Goal: Check status: Check status

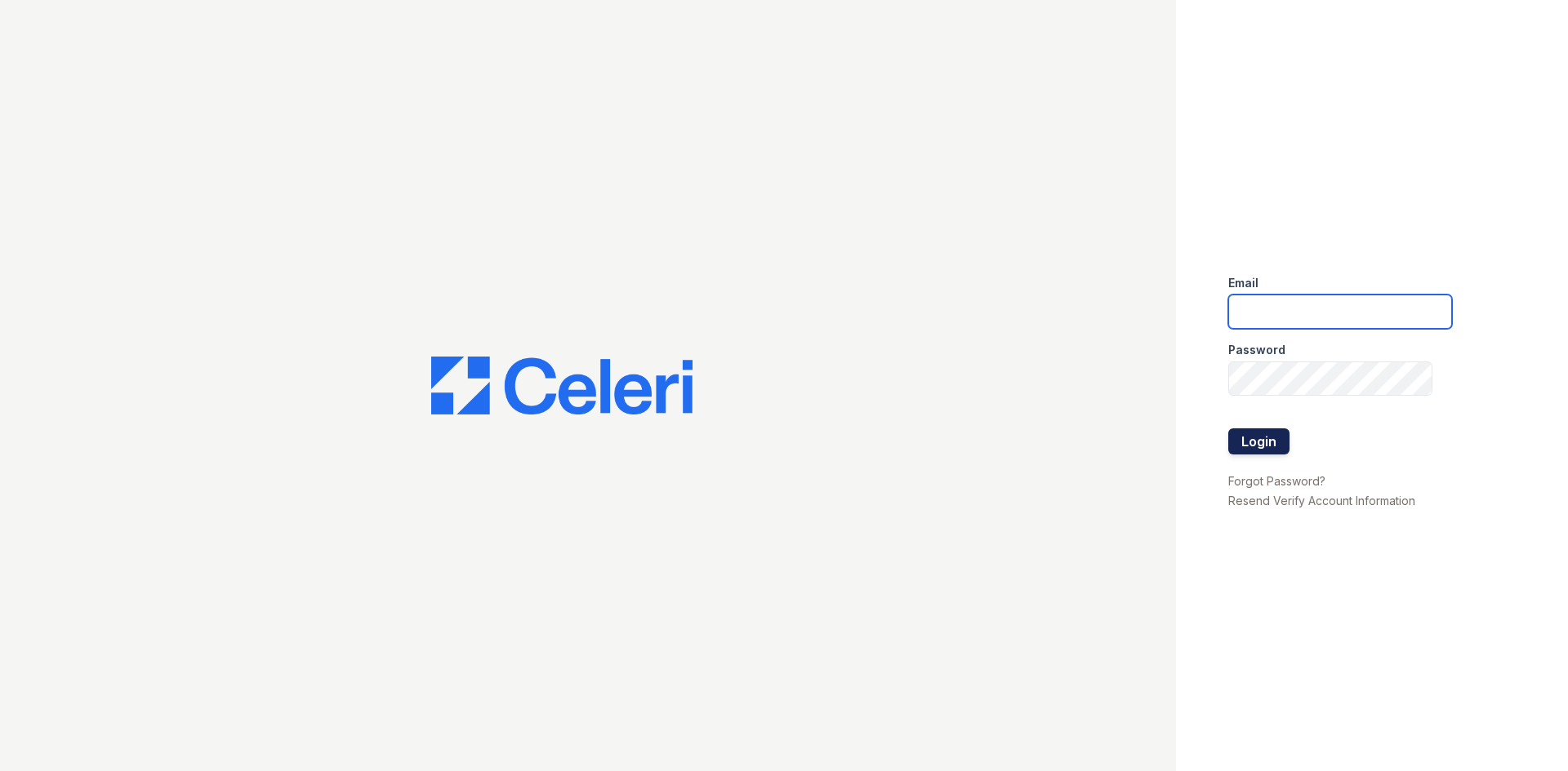
type input "huxley.pm@cafmanagement.com"
click at [1252, 444] on button "Login" at bounding box center [1258, 442] width 61 height 26
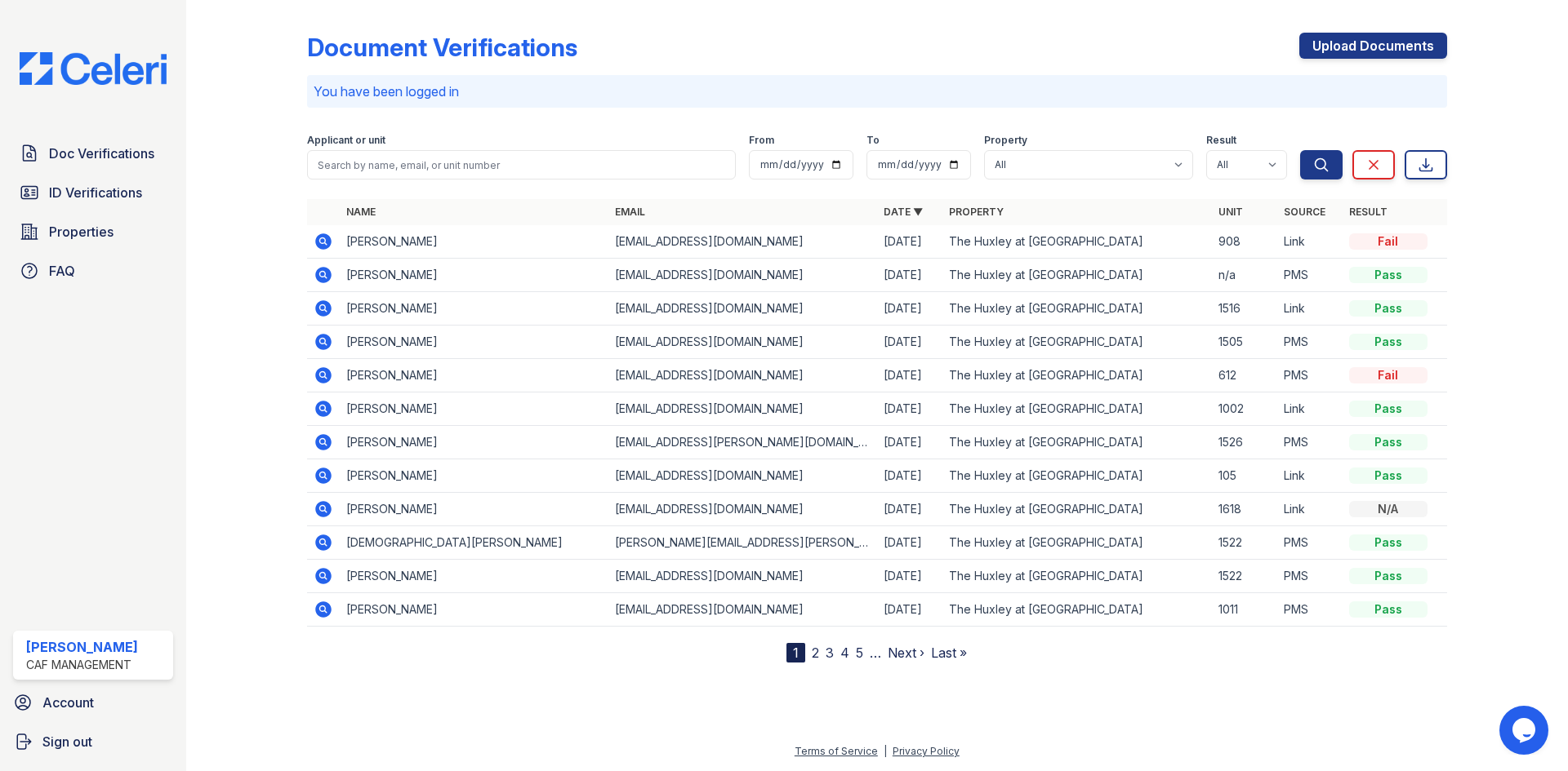
click at [324, 275] on icon at bounding box center [322, 273] width 4 height 4
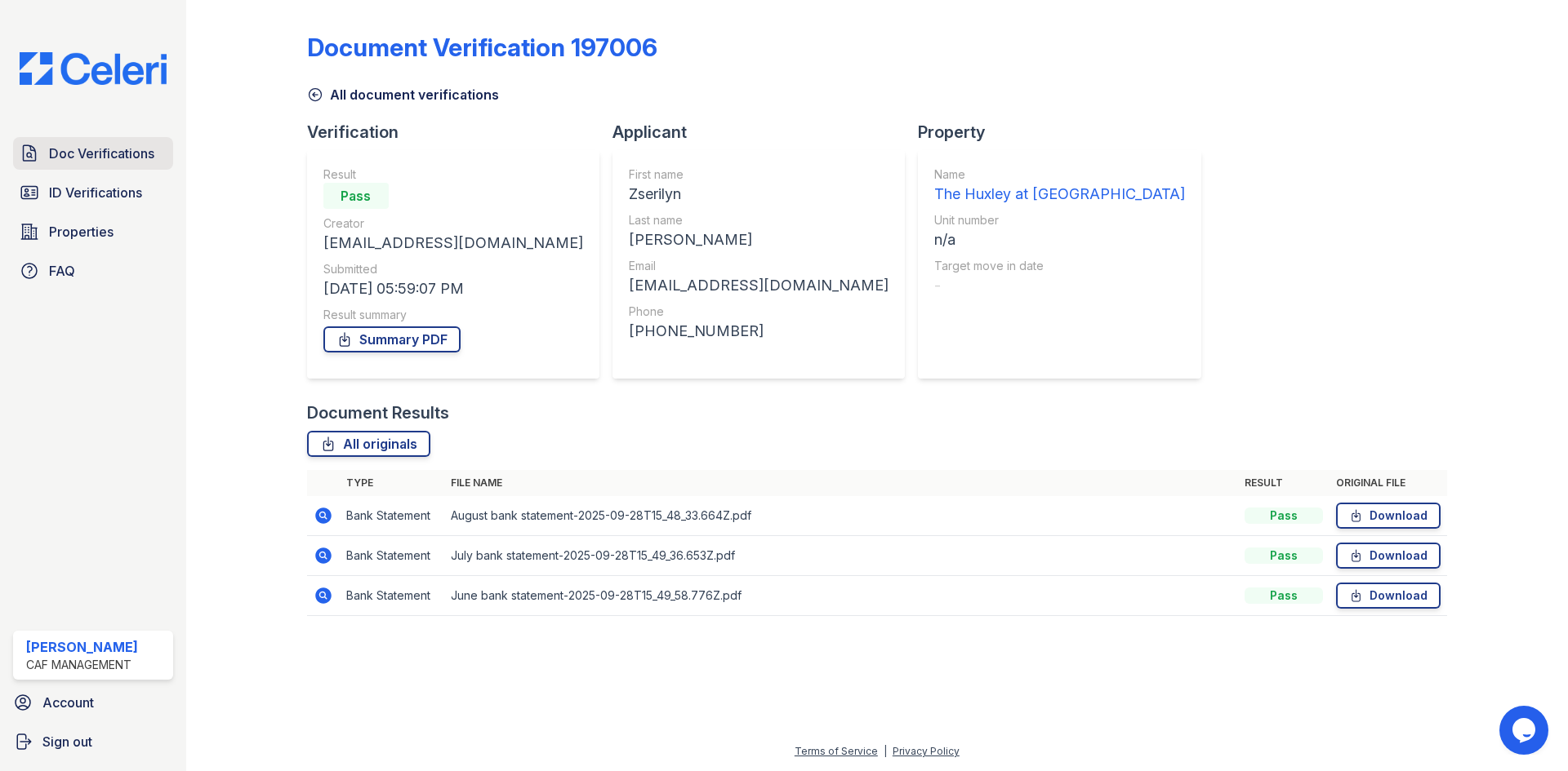
click at [102, 145] on span "Doc Verifications" at bounding box center [102, 154] width 105 height 20
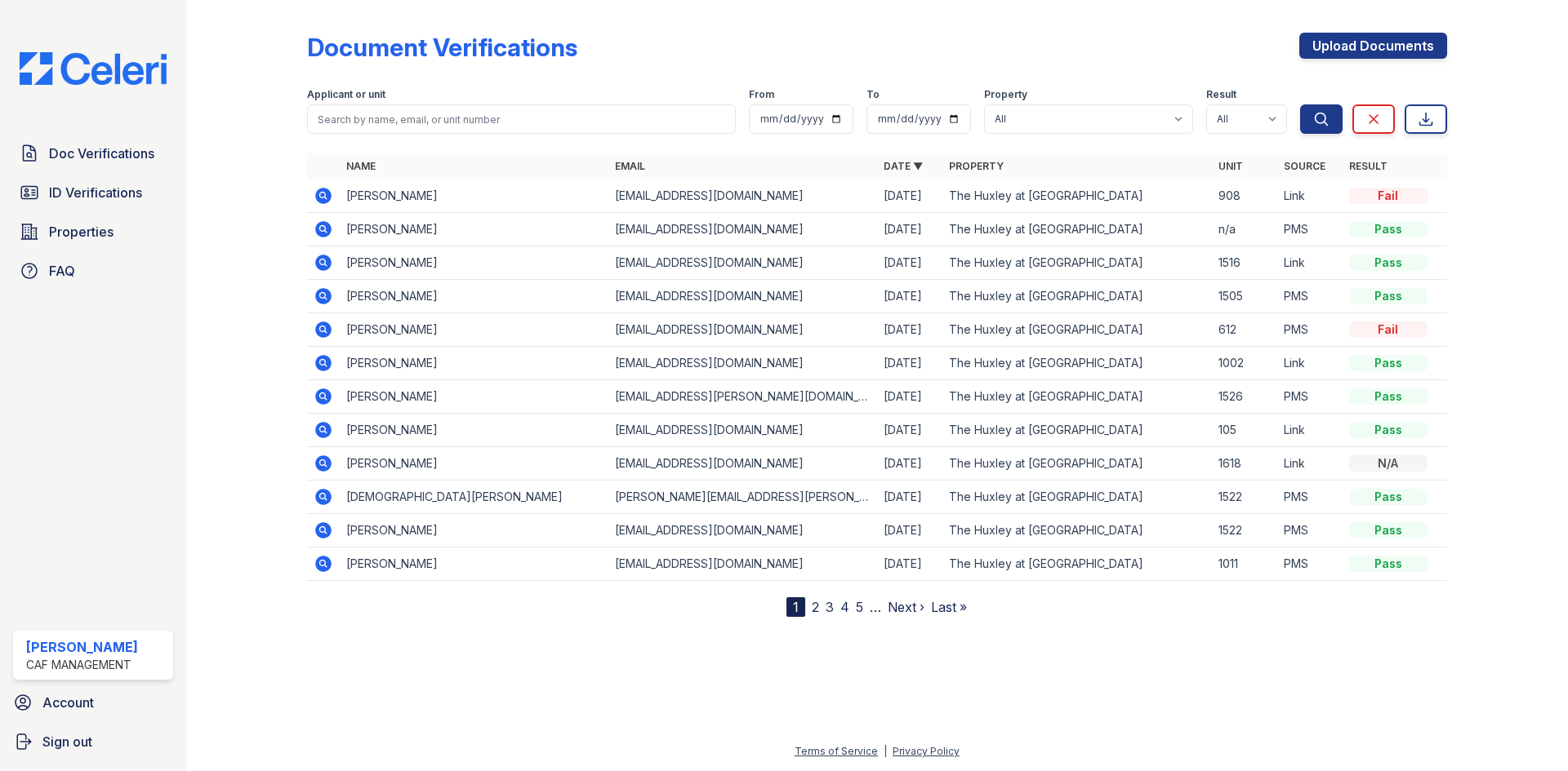
click at [324, 226] on icon at bounding box center [323, 229] width 20 height 20
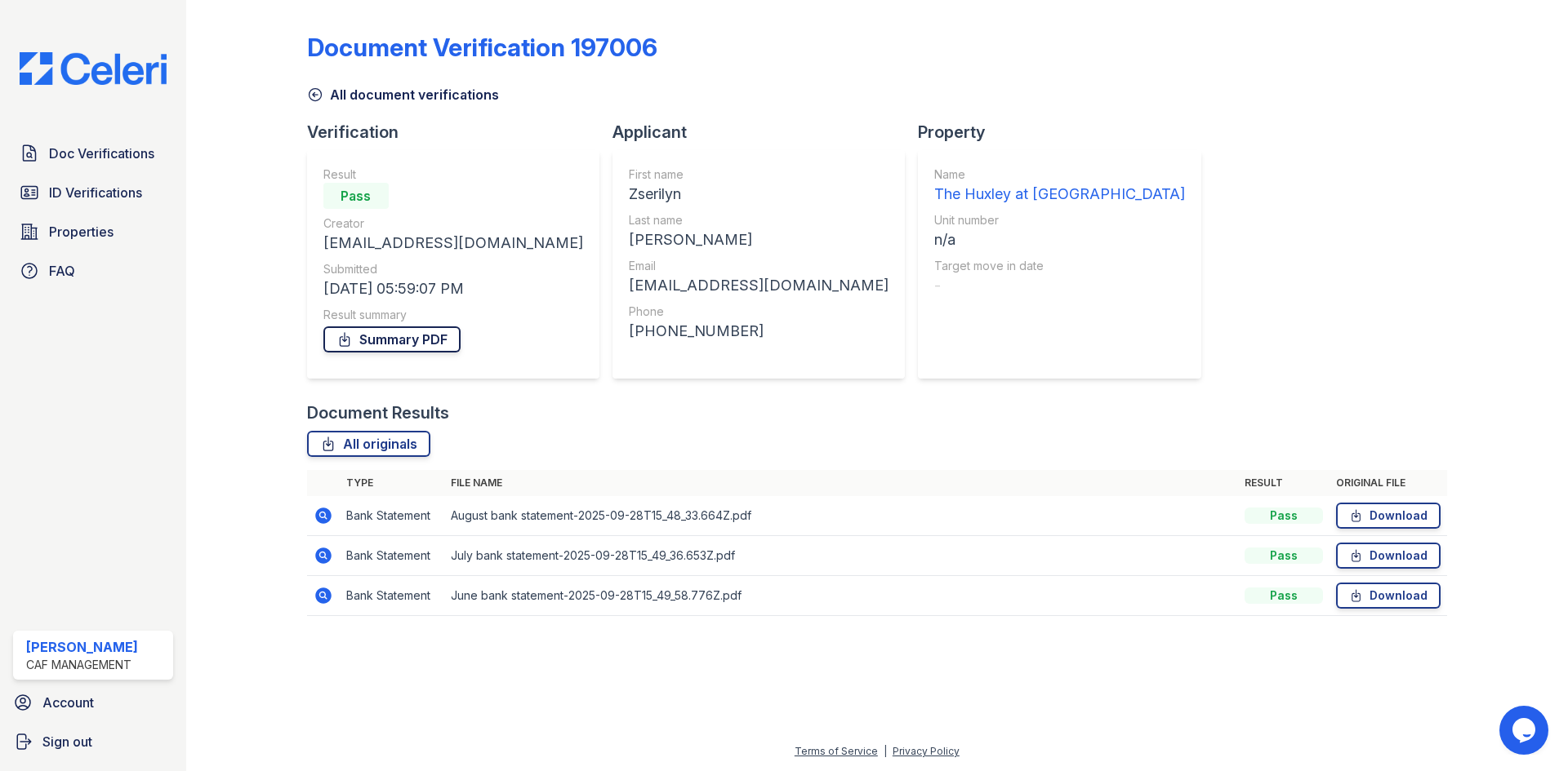
click at [423, 335] on link "Summary PDF" at bounding box center [392, 339] width 137 height 26
click at [122, 191] on span "ID Verifications" at bounding box center [96, 192] width 93 height 20
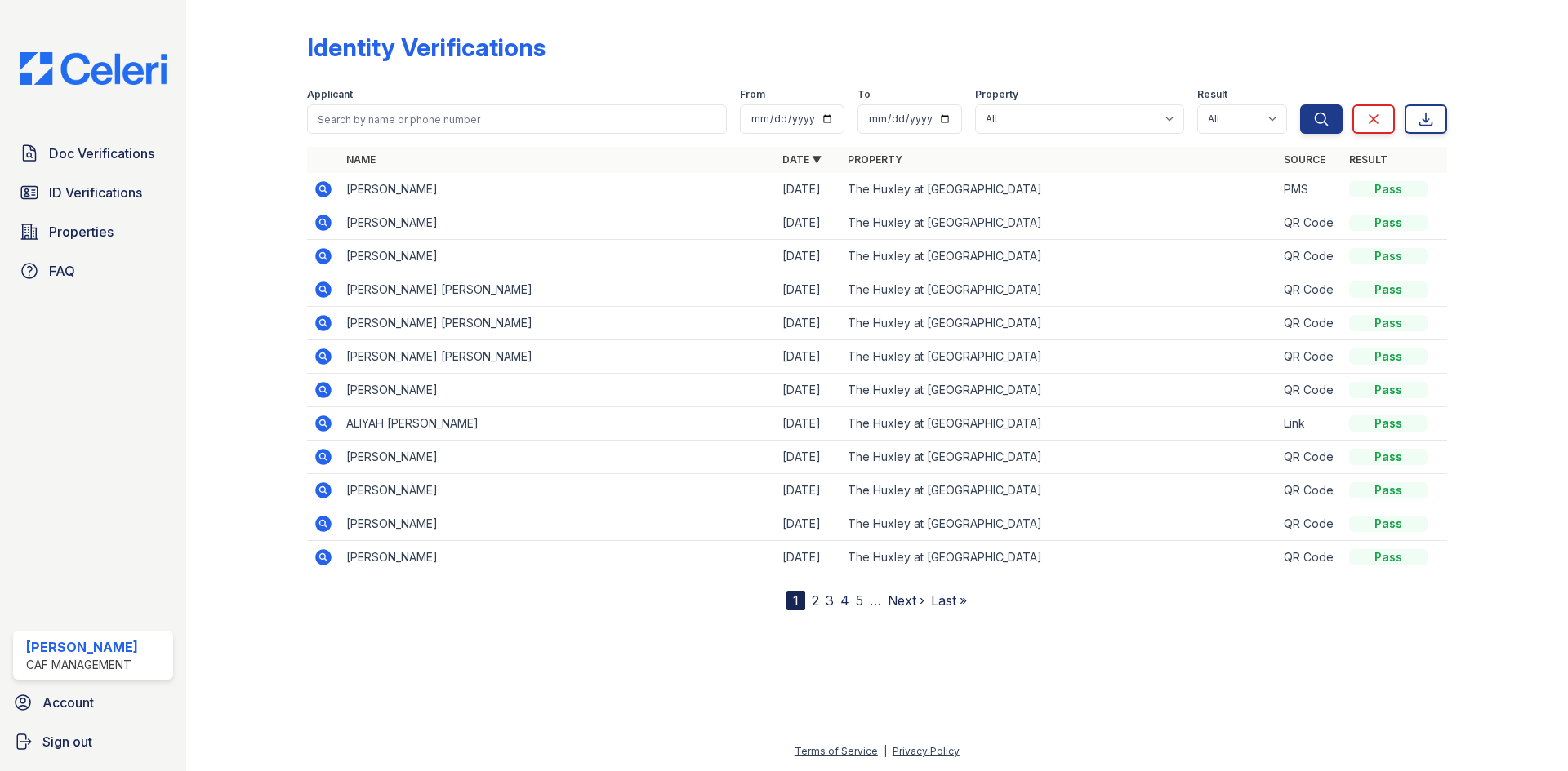
click at [327, 454] on icon at bounding box center [323, 456] width 16 height 16
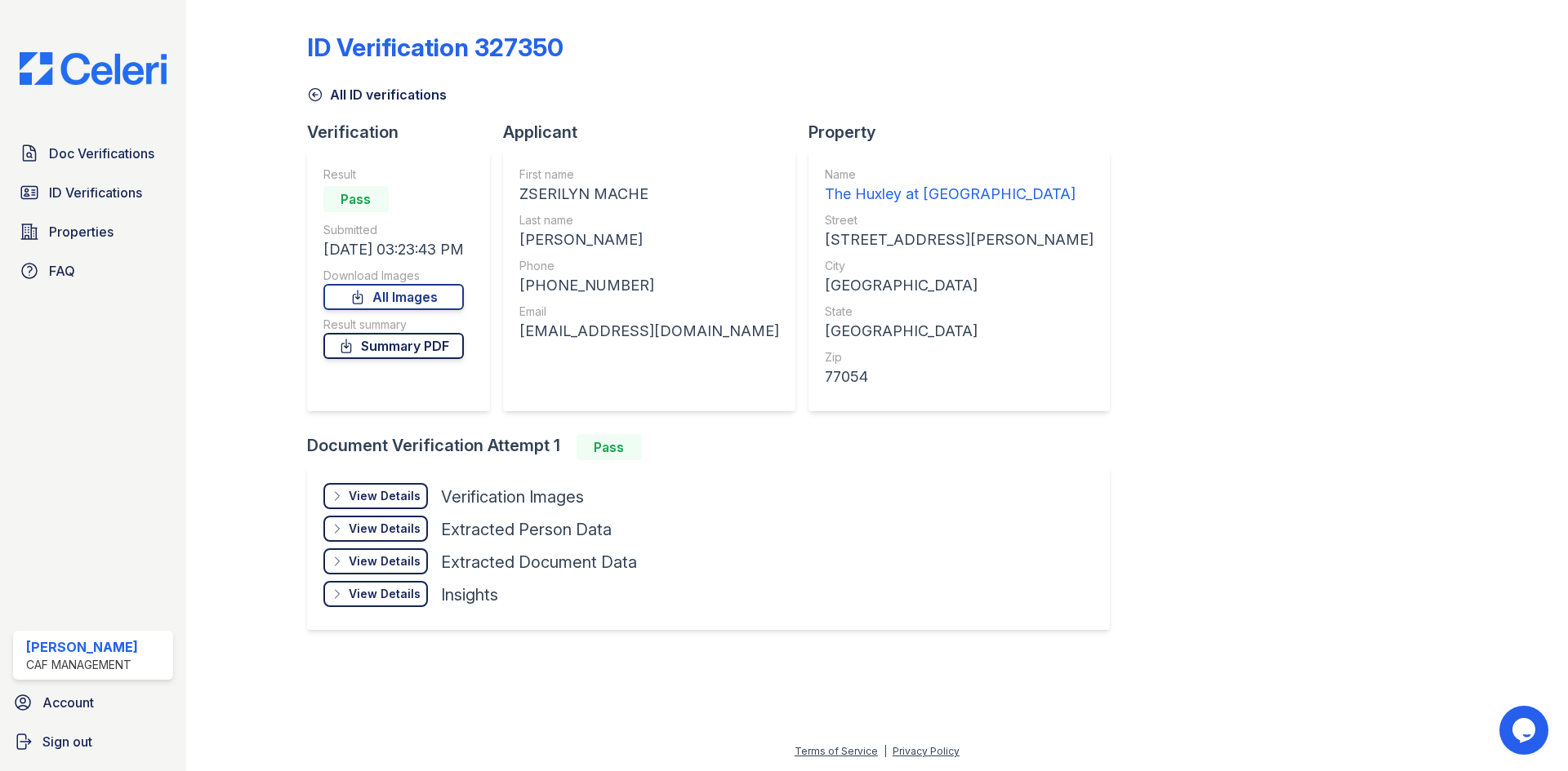
click at [412, 342] on link "Summary PDF" at bounding box center [394, 346] width 141 height 26
click at [394, 497] on div "View Details" at bounding box center [384, 496] width 72 height 16
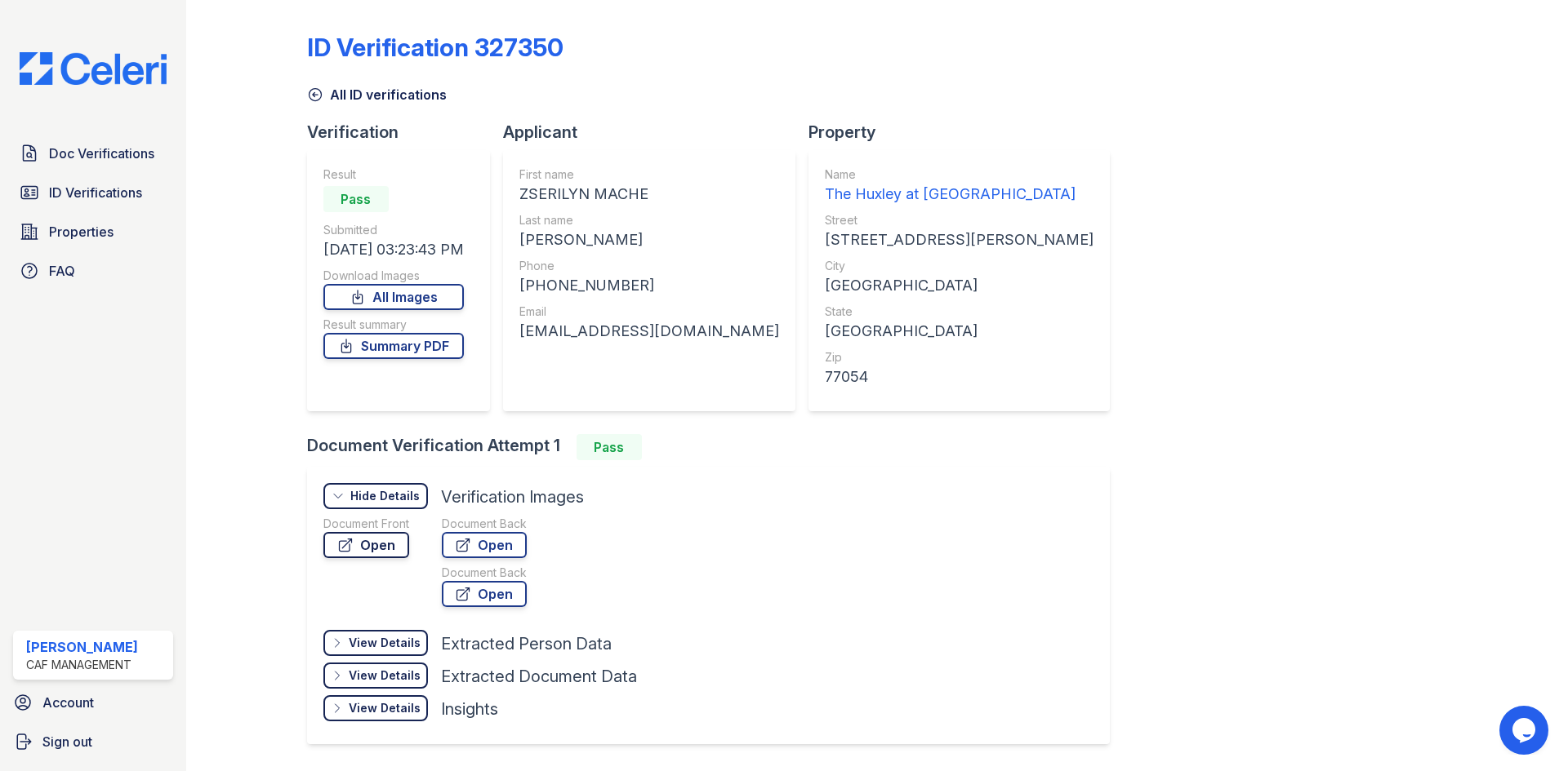
click at [392, 545] on link "Open" at bounding box center [366, 545] width 85 height 26
click at [66, 195] on span "ID Verifications" at bounding box center [96, 192] width 93 height 20
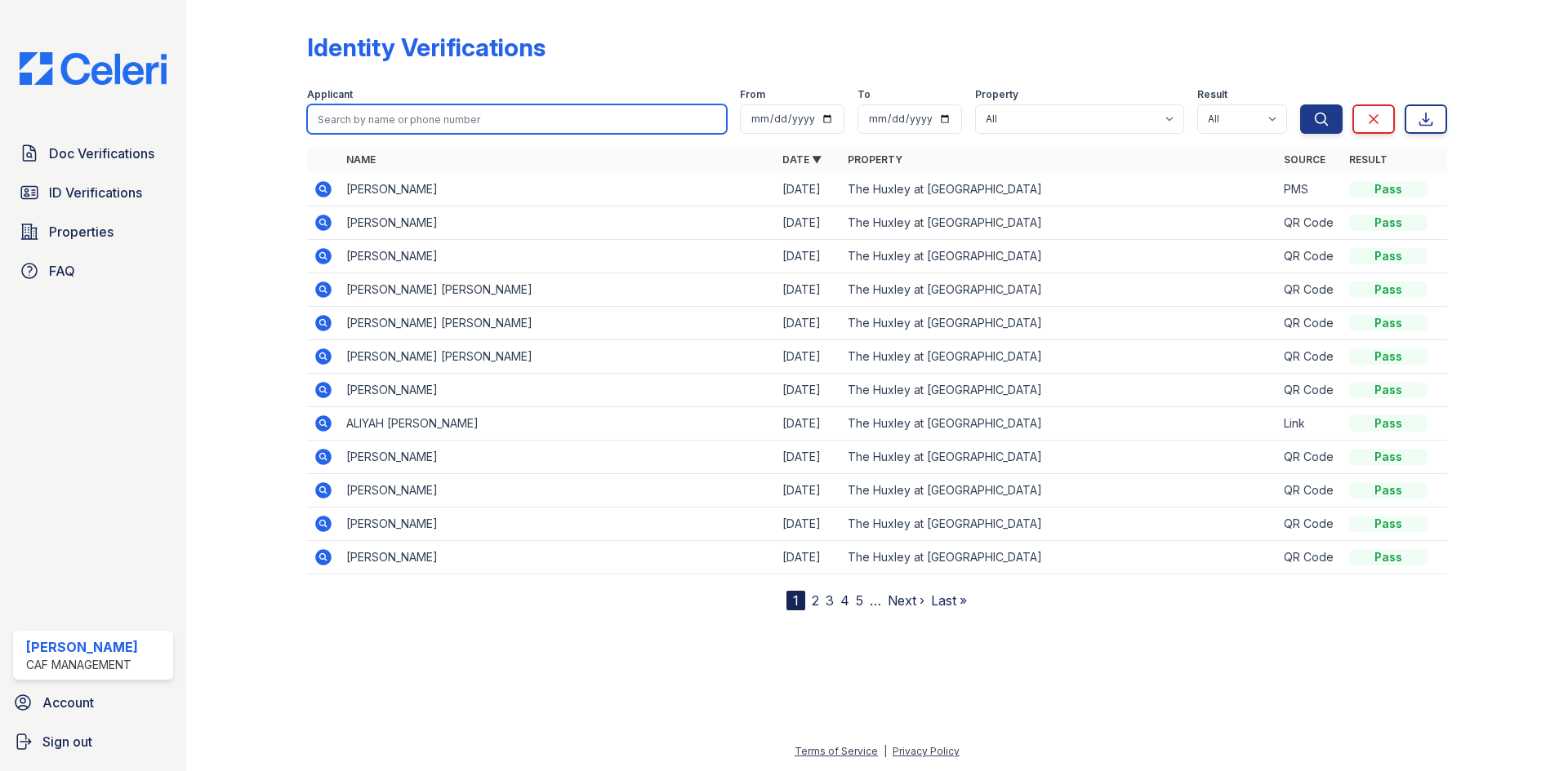
click at [374, 125] on input "search" at bounding box center [517, 119] width 419 height 29
type input "taylor"
click at [1300, 104] on button "Search" at bounding box center [1320, 119] width 42 height 29
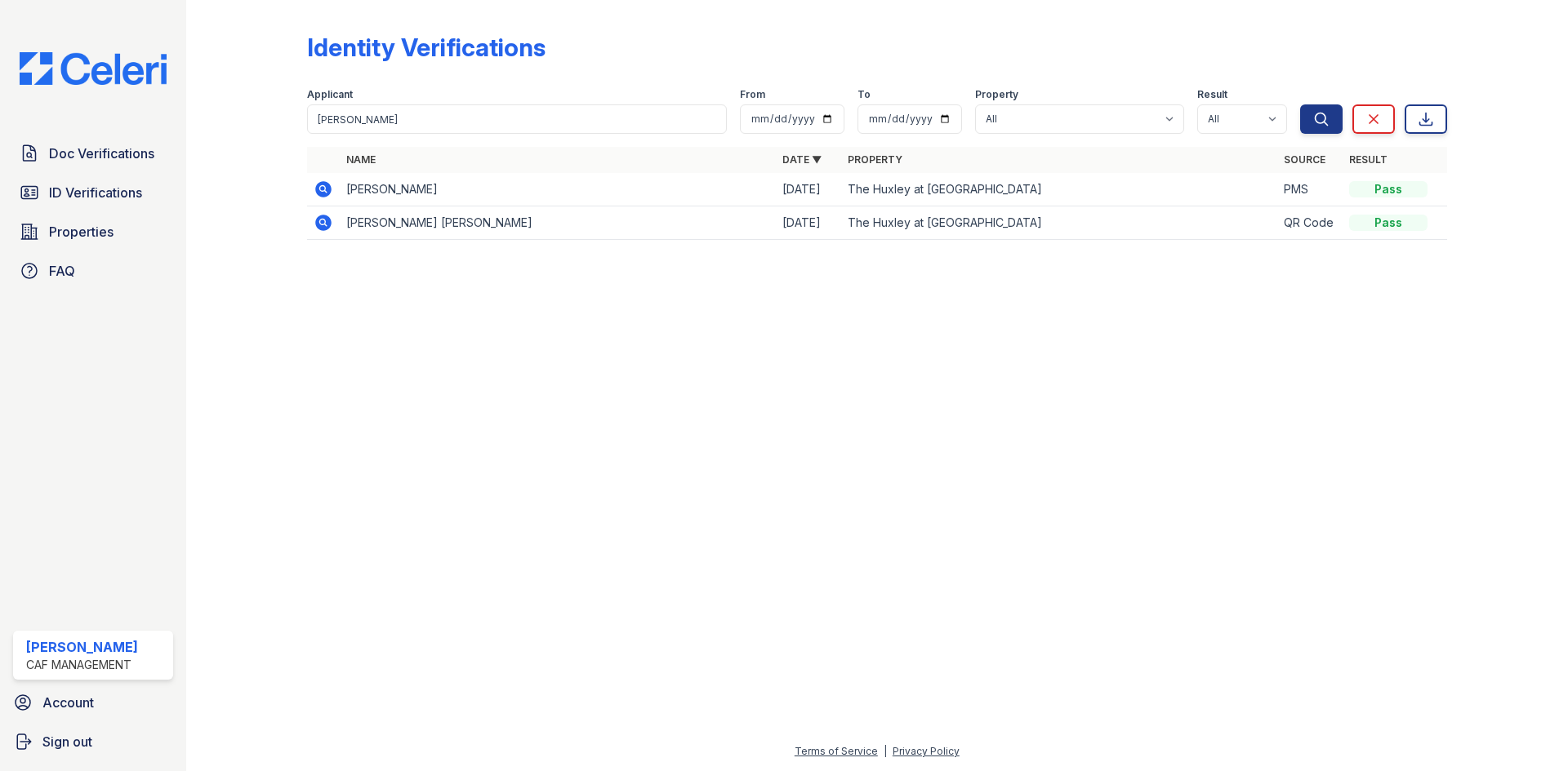
click at [326, 191] on icon at bounding box center [323, 189] width 16 height 16
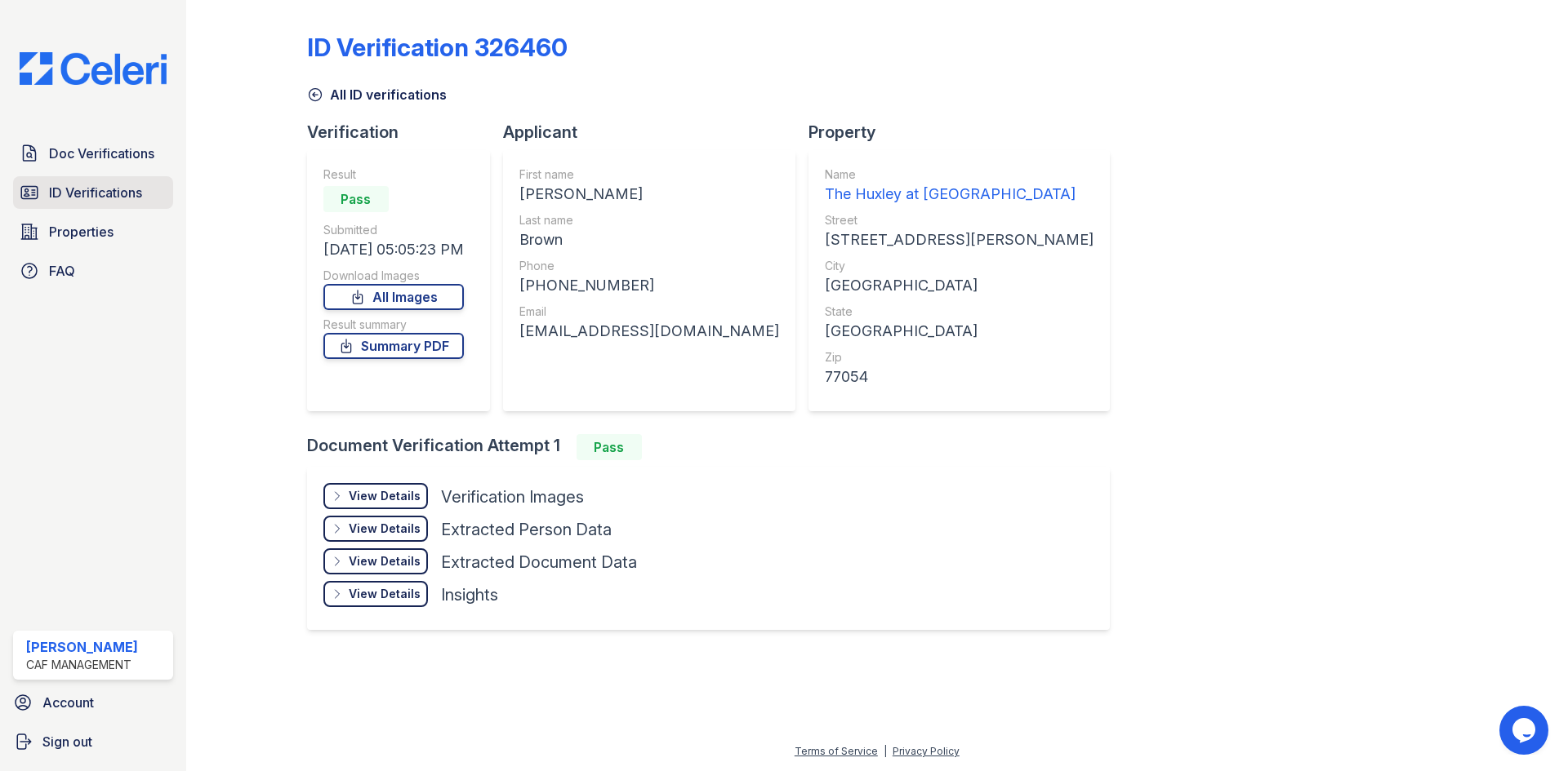
click at [118, 191] on span "ID Verifications" at bounding box center [96, 192] width 93 height 20
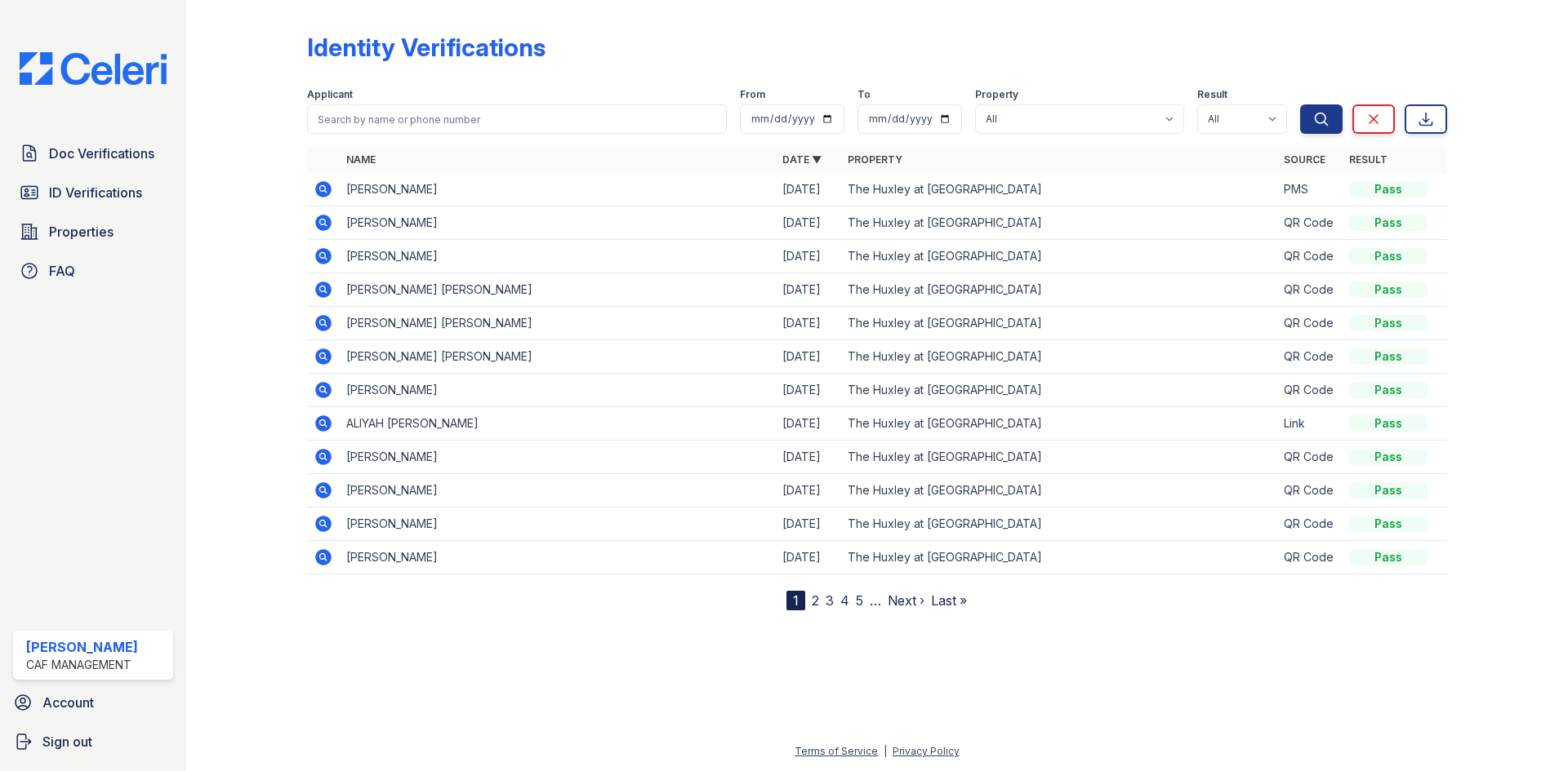
click at [324, 424] on icon at bounding box center [322, 422] width 4 height 4
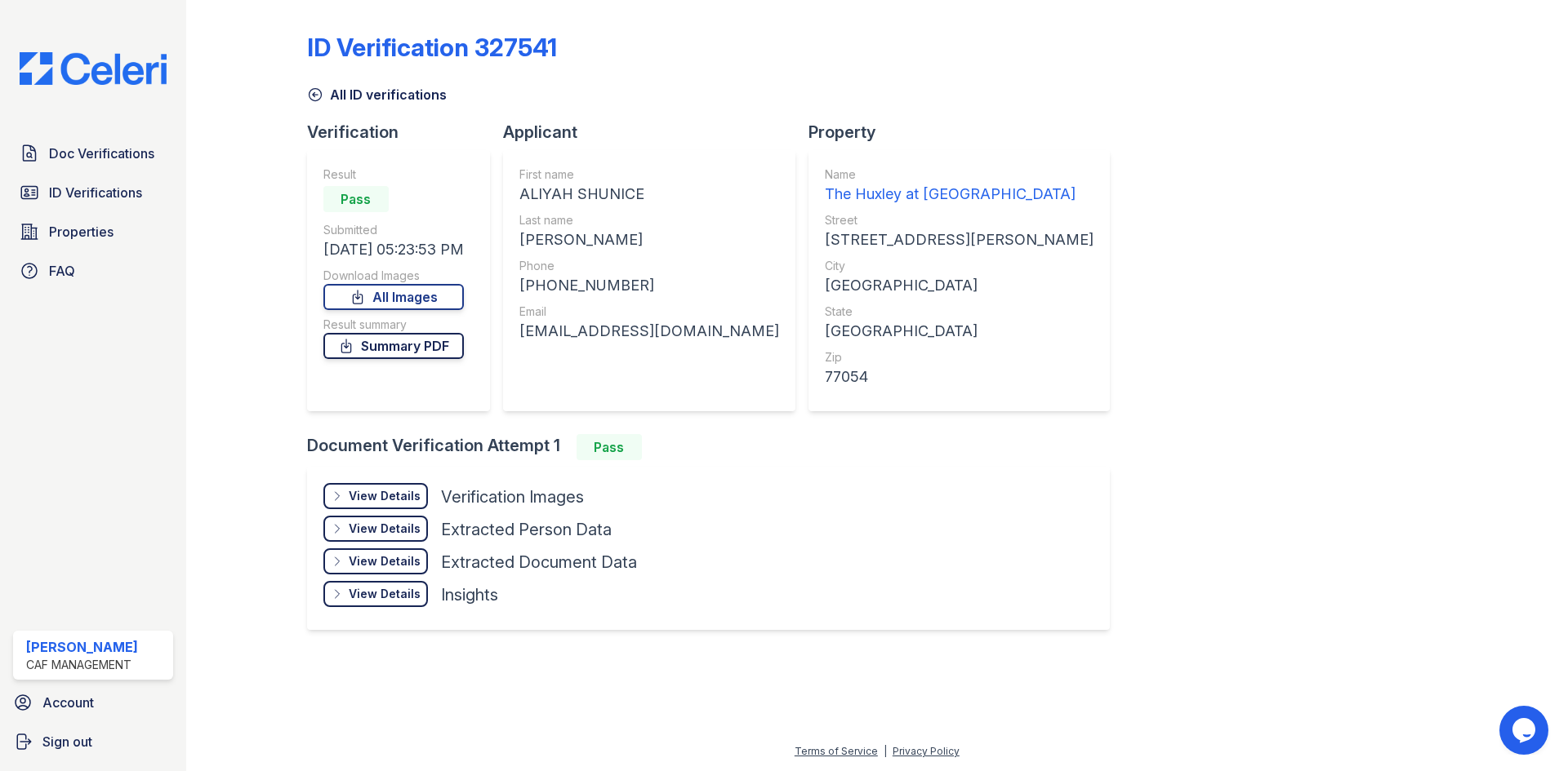
click at [375, 335] on link "Summary PDF" at bounding box center [394, 346] width 141 height 26
click at [75, 164] on link "Doc Verifications" at bounding box center [92, 154] width 160 height 33
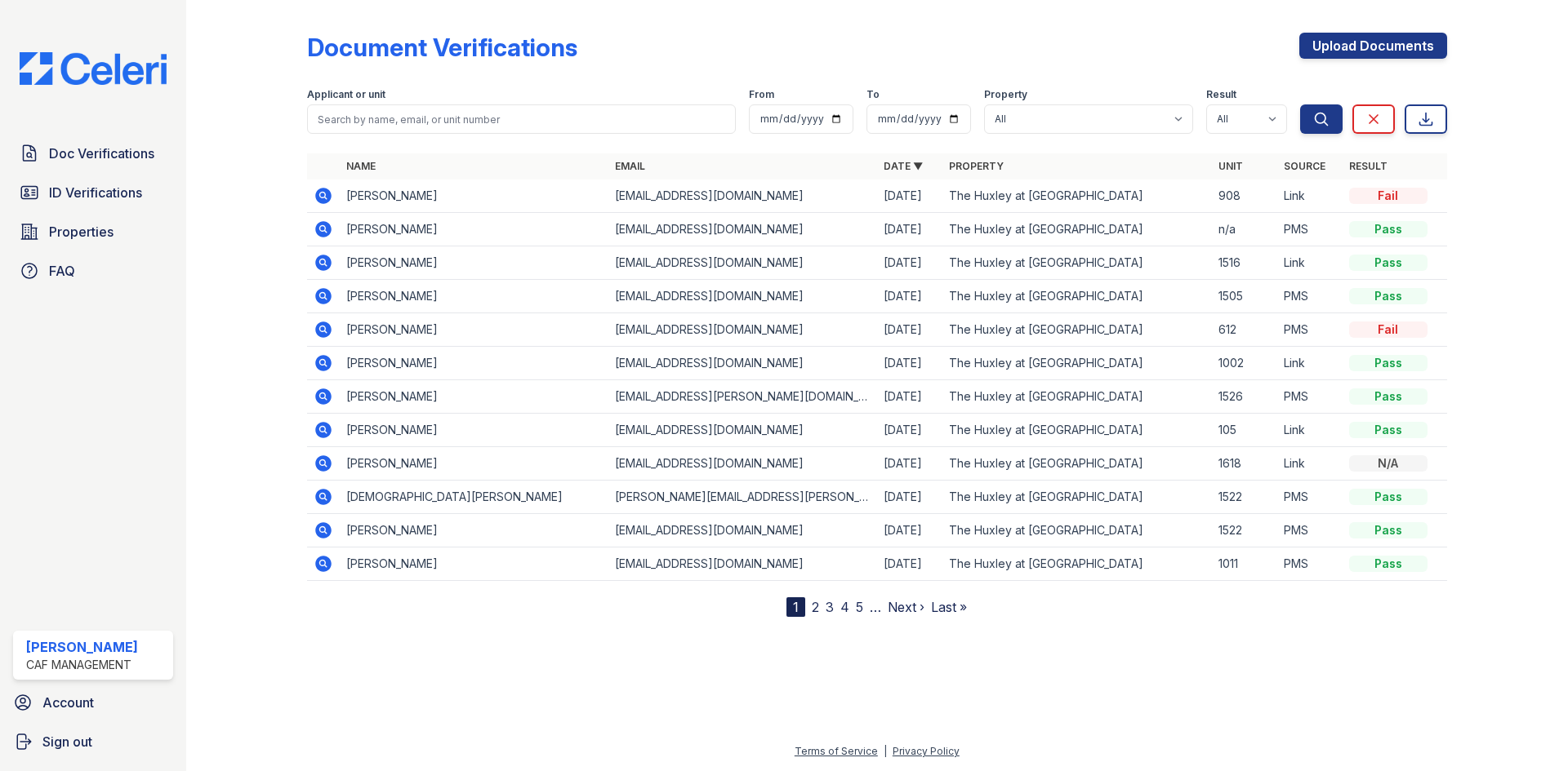
click at [75, 164] on link "Doc Verifications" at bounding box center [92, 154] width 160 height 33
click at [89, 185] on span "ID Verifications" at bounding box center [96, 192] width 93 height 20
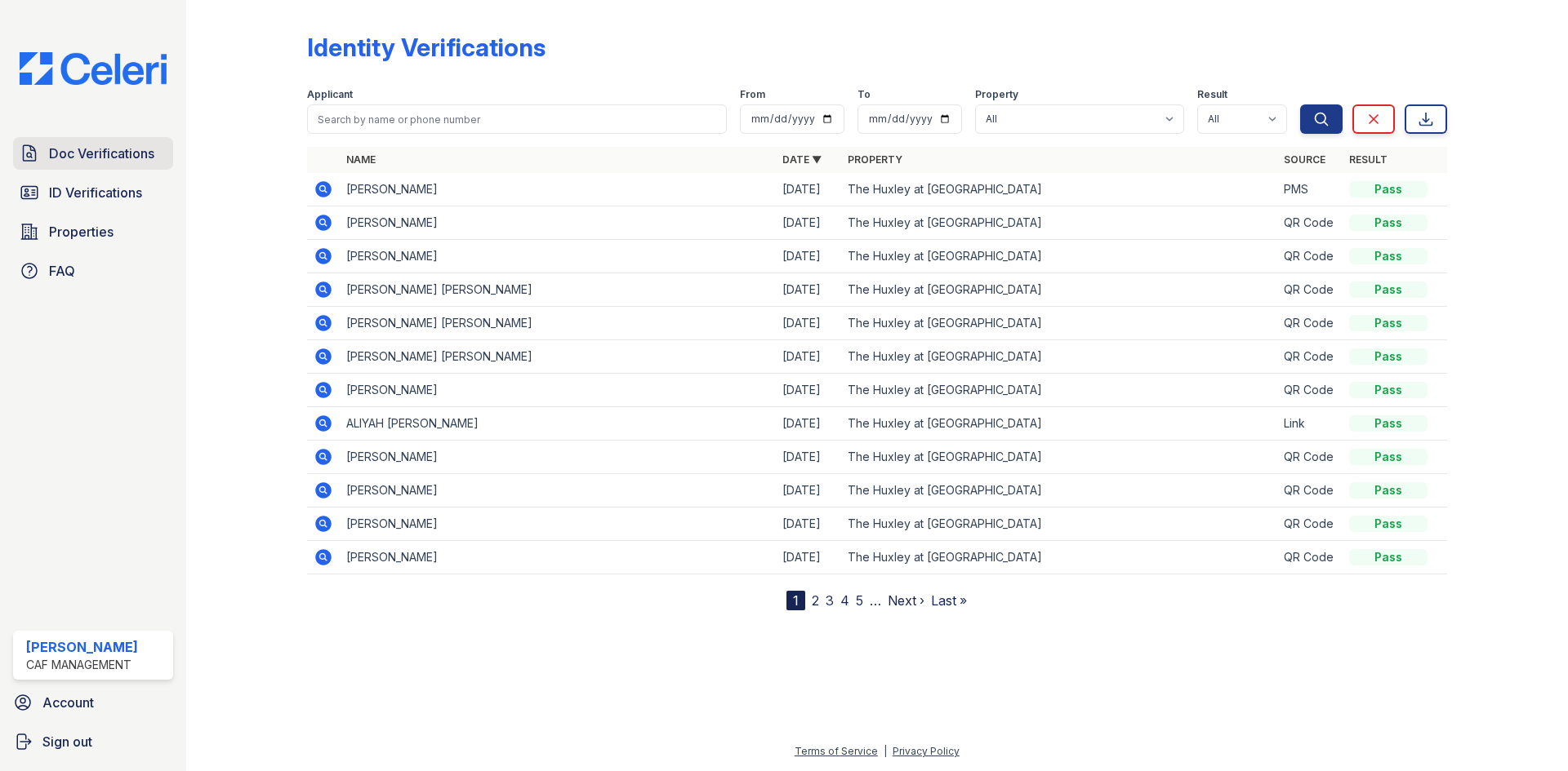
click at [101, 157] on span "Doc Verifications" at bounding box center [102, 154] width 105 height 20
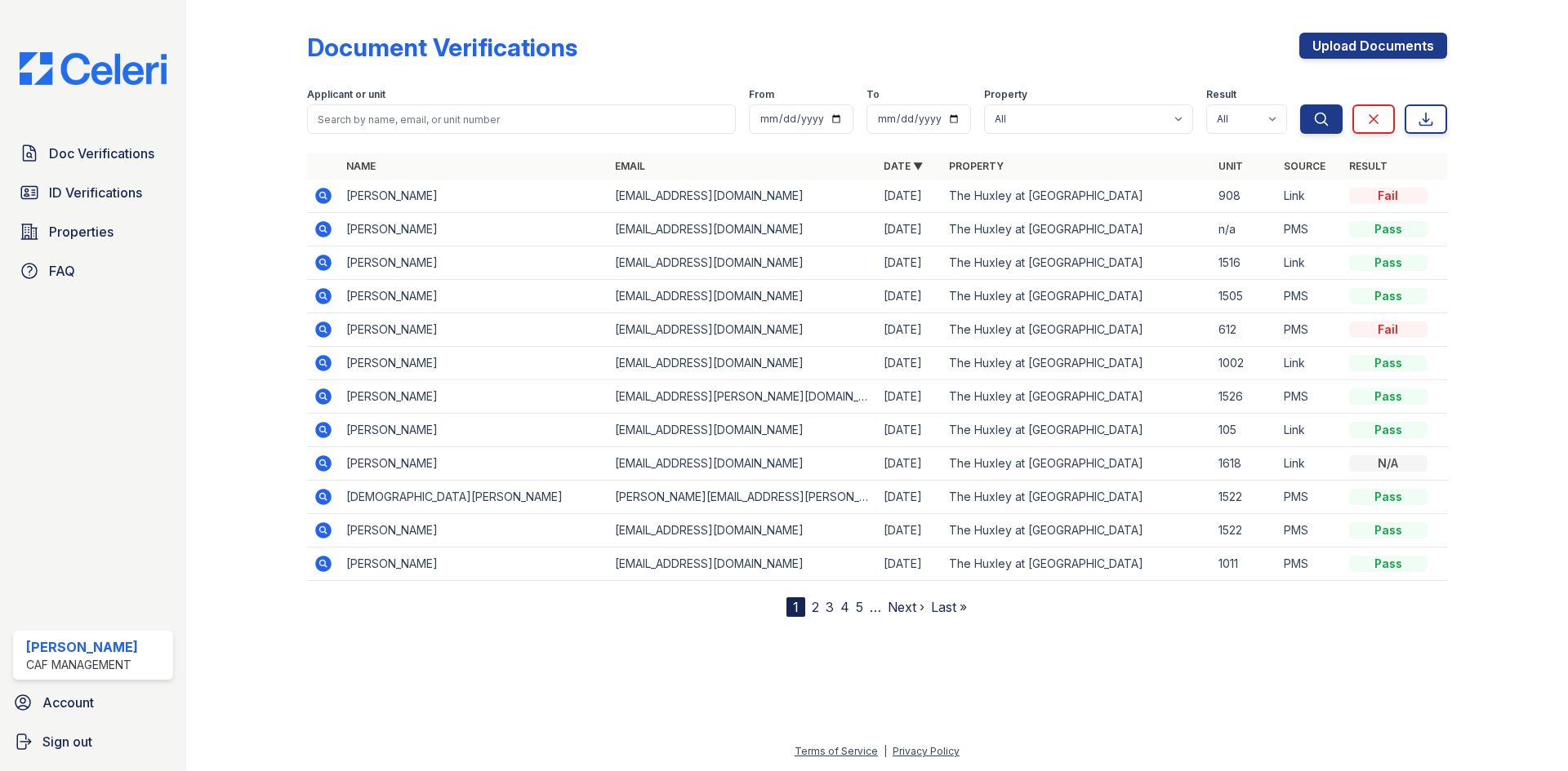
click at [101, 157] on span "Doc Verifications" at bounding box center [102, 154] width 105 height 20
click at [84, 190] on span "ID Verifications" at bounding box center [96, 192] width 93 height 20
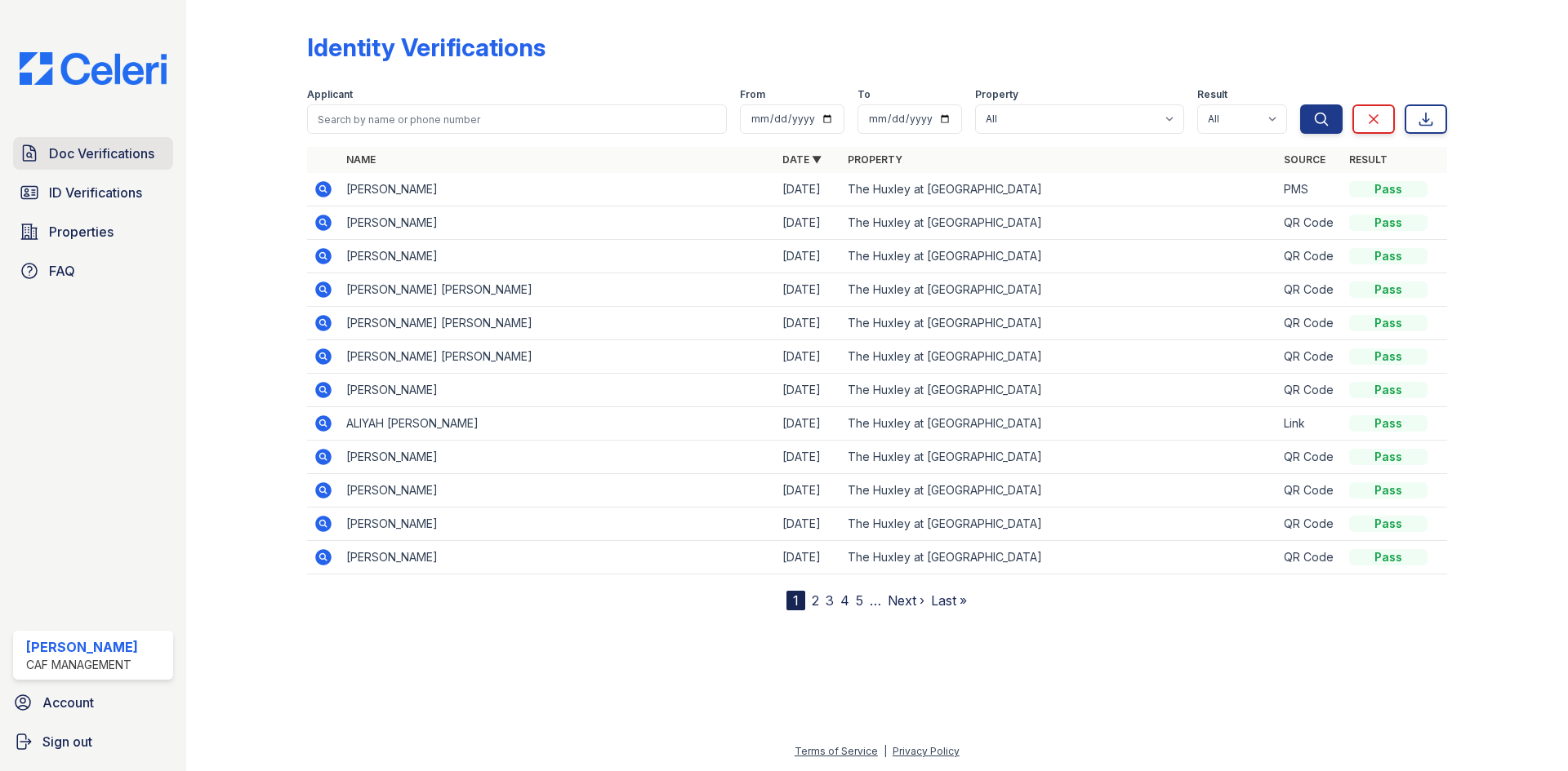
click at [84, 161] on span "Doc Verifications" at bounding box center [102, 154] width 105 height 20
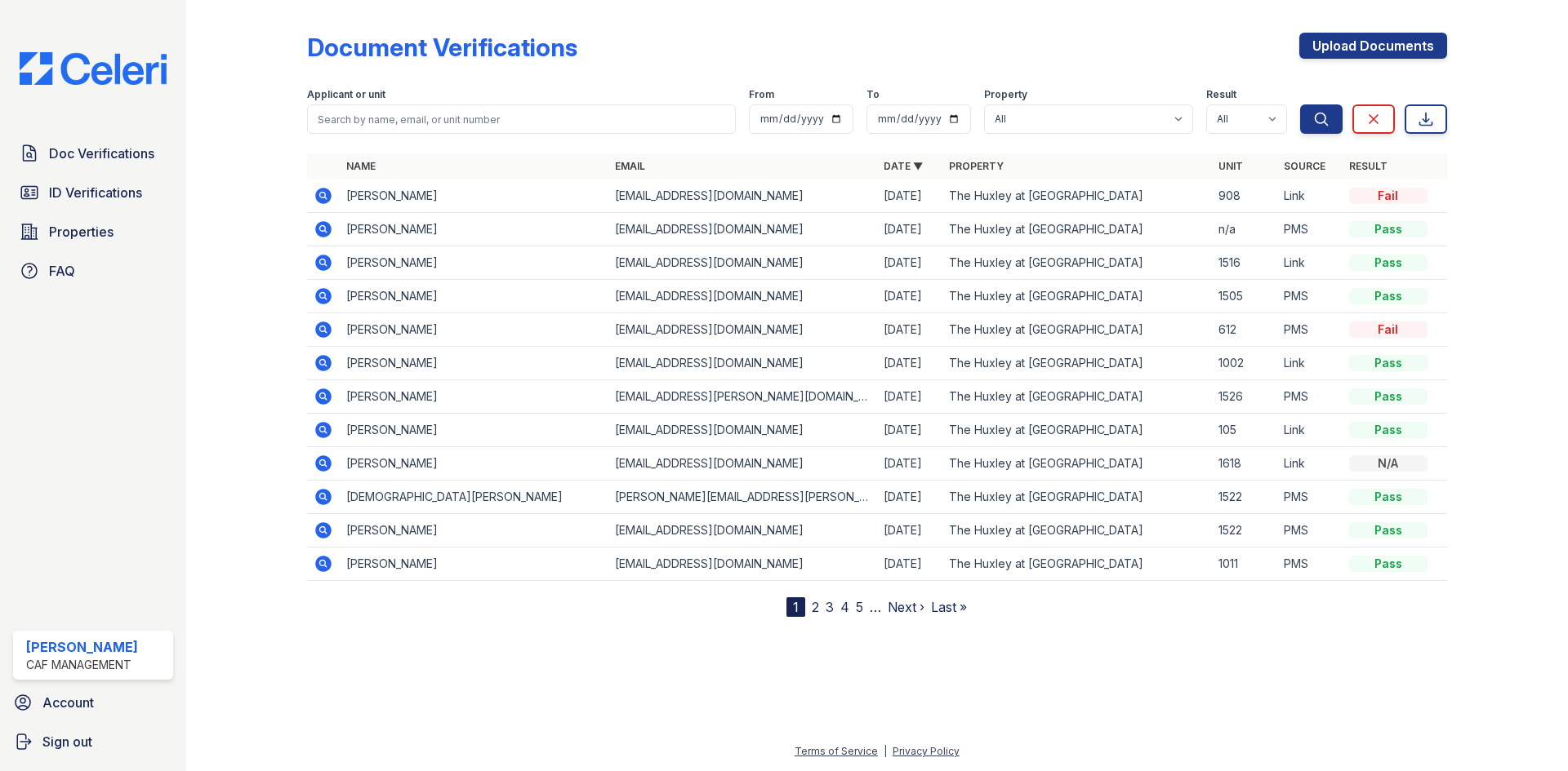
click at [325, 200] on icon at bounding box center [323, 196] width 16 height 16
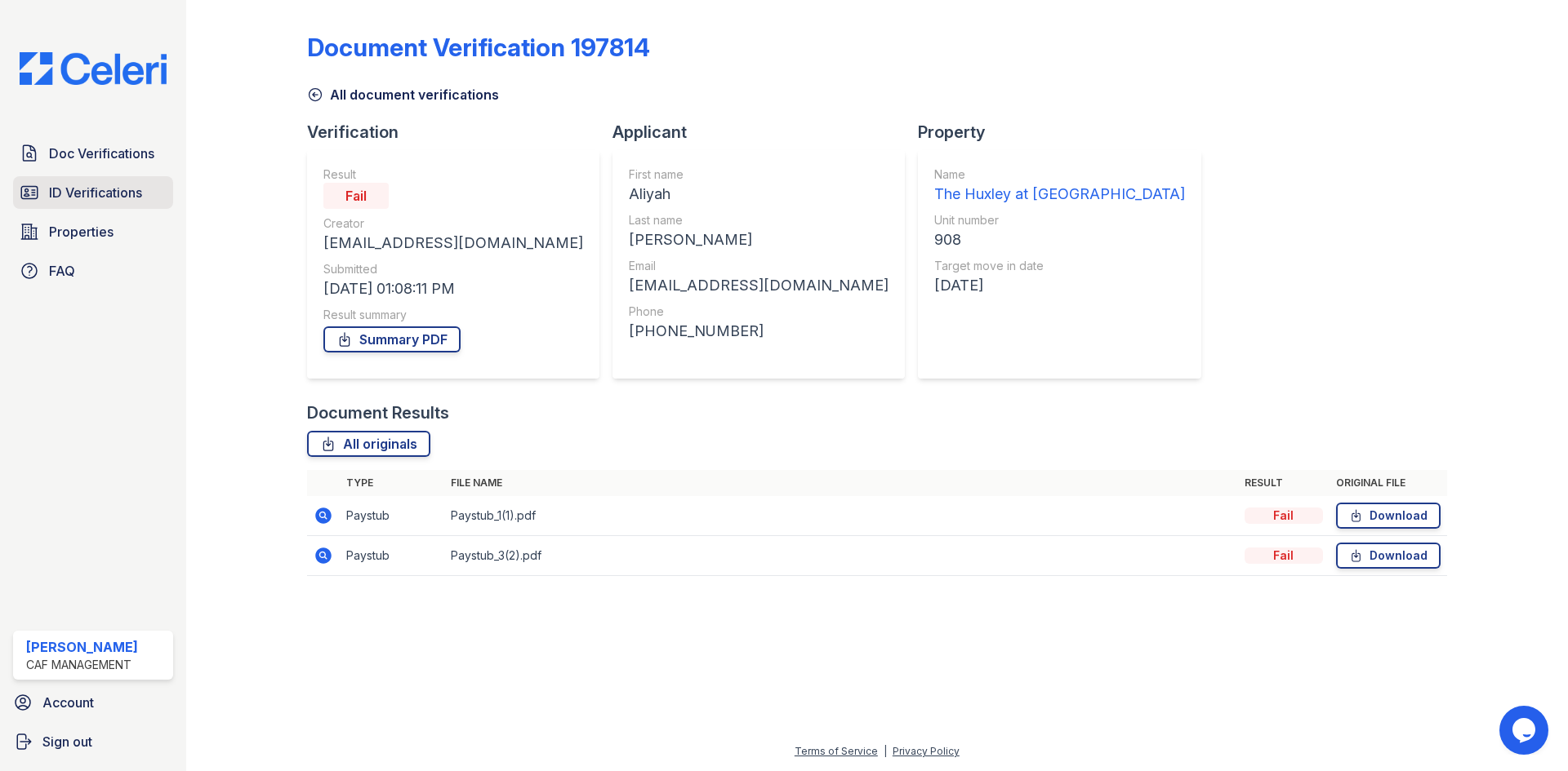
click at [98, 183] on span "ID Verifications" at bounding box center [96, 192] width 93 height 20
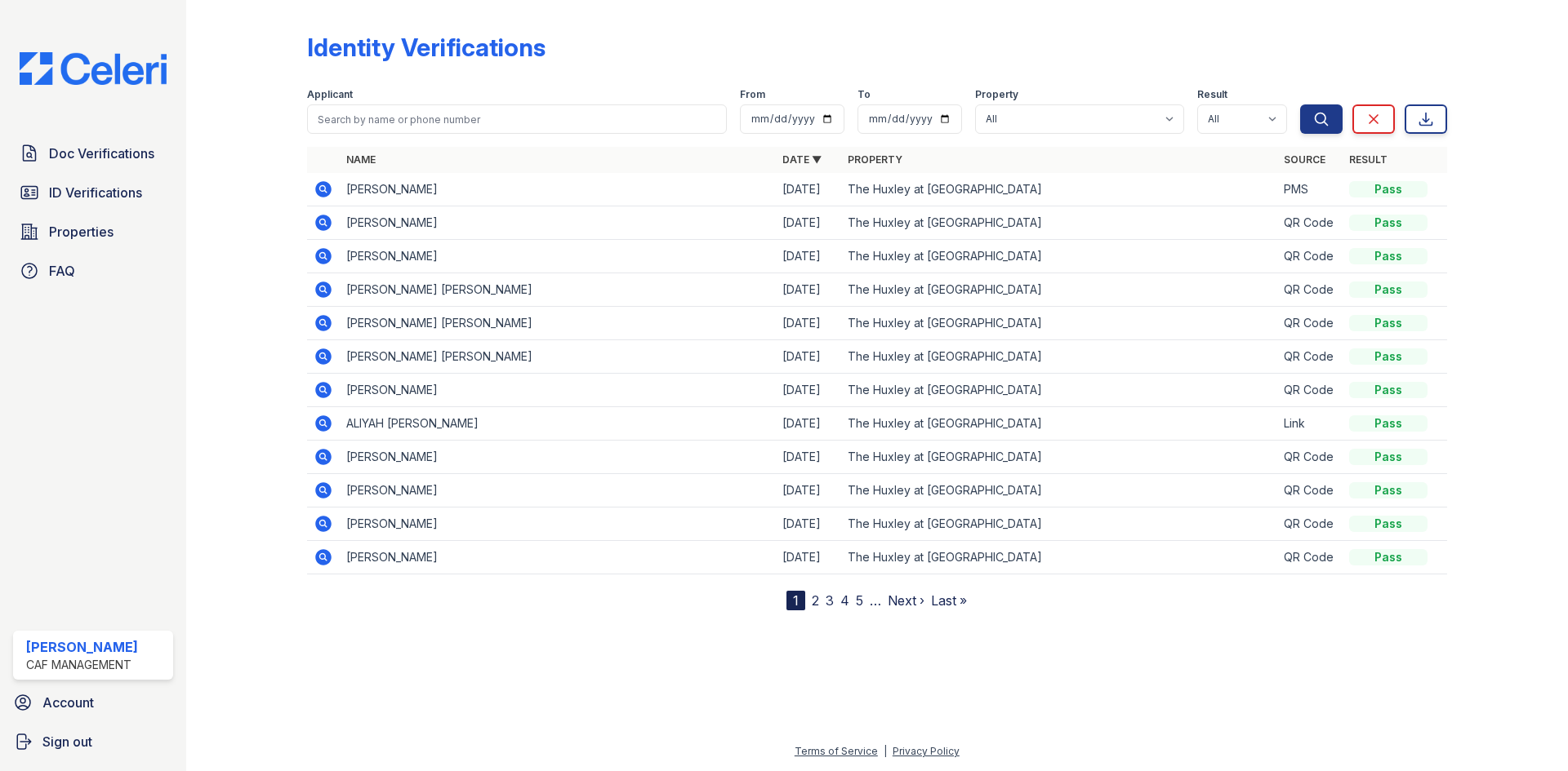
click at [326, 422] on icon at bounding box center [323, 423] width 16 height 16
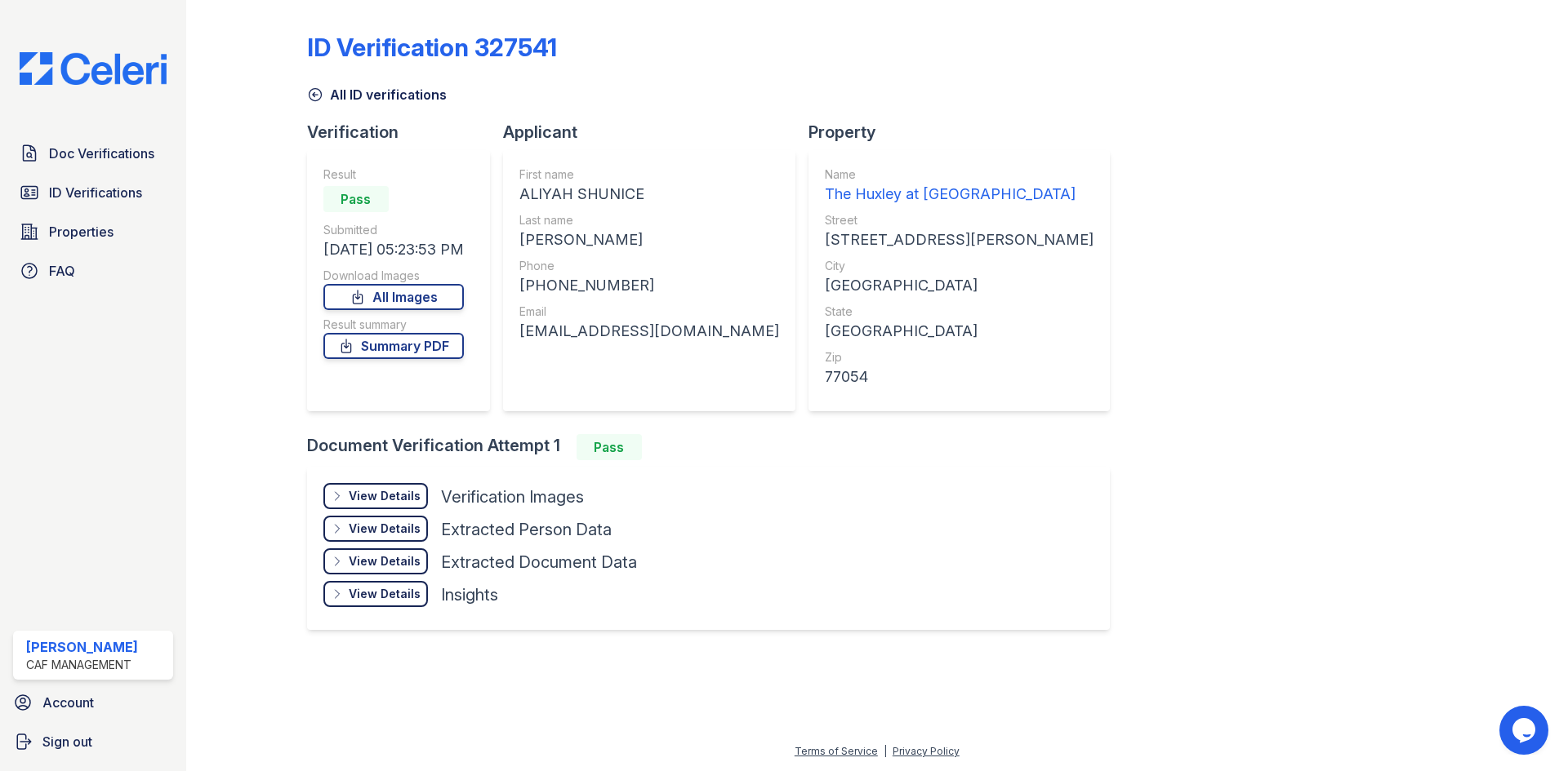
click at [417, 483] on div "View Details Details" at bounding box center [375, 496] width 104 height 26
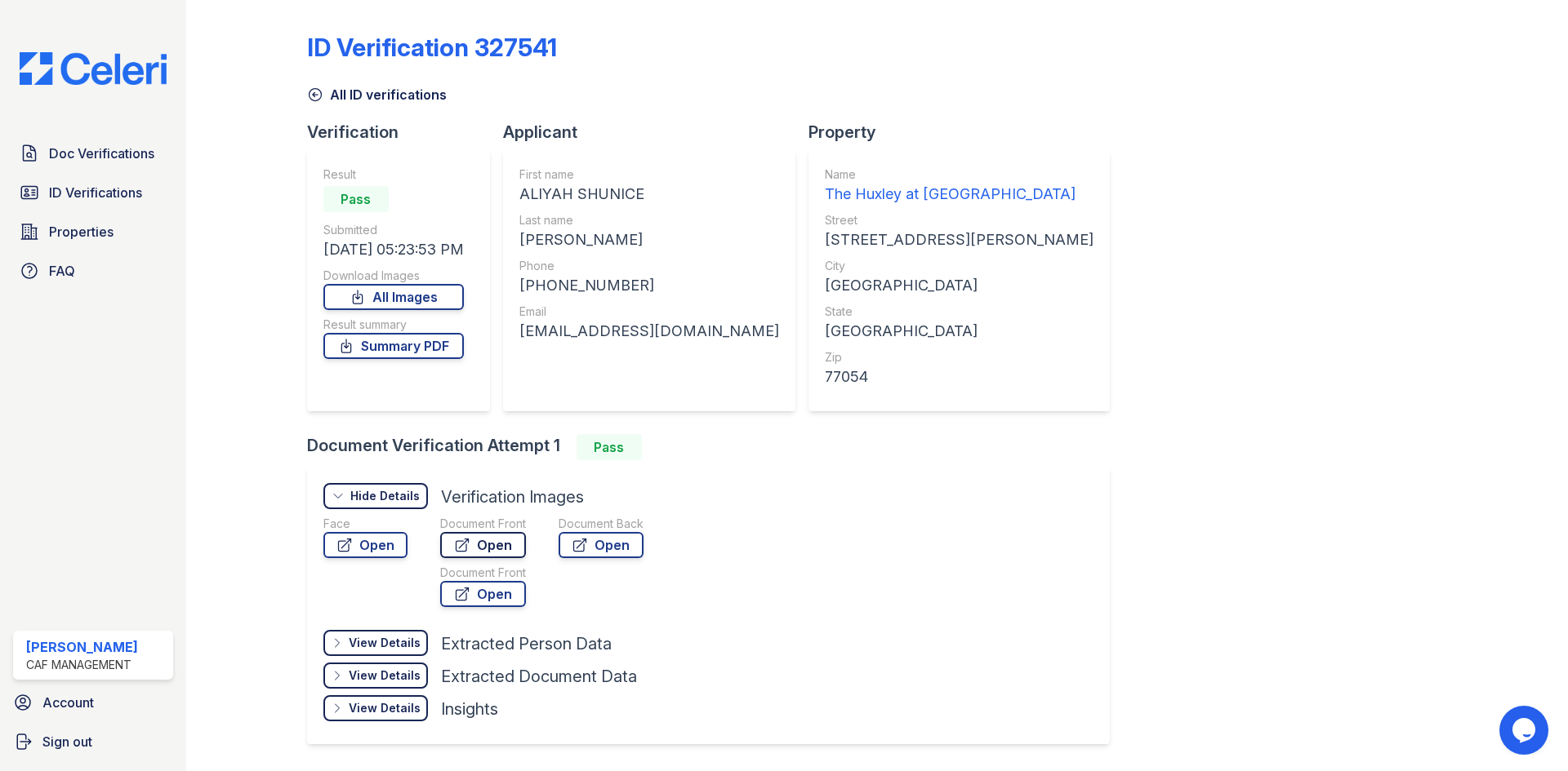
click at [495, 550] on link "Open" at bounding box center [482, 545] width 85 height 26
click at [114, 152] on span "Doc Verifications" at bounding box center [102, 154] width 105 height 20
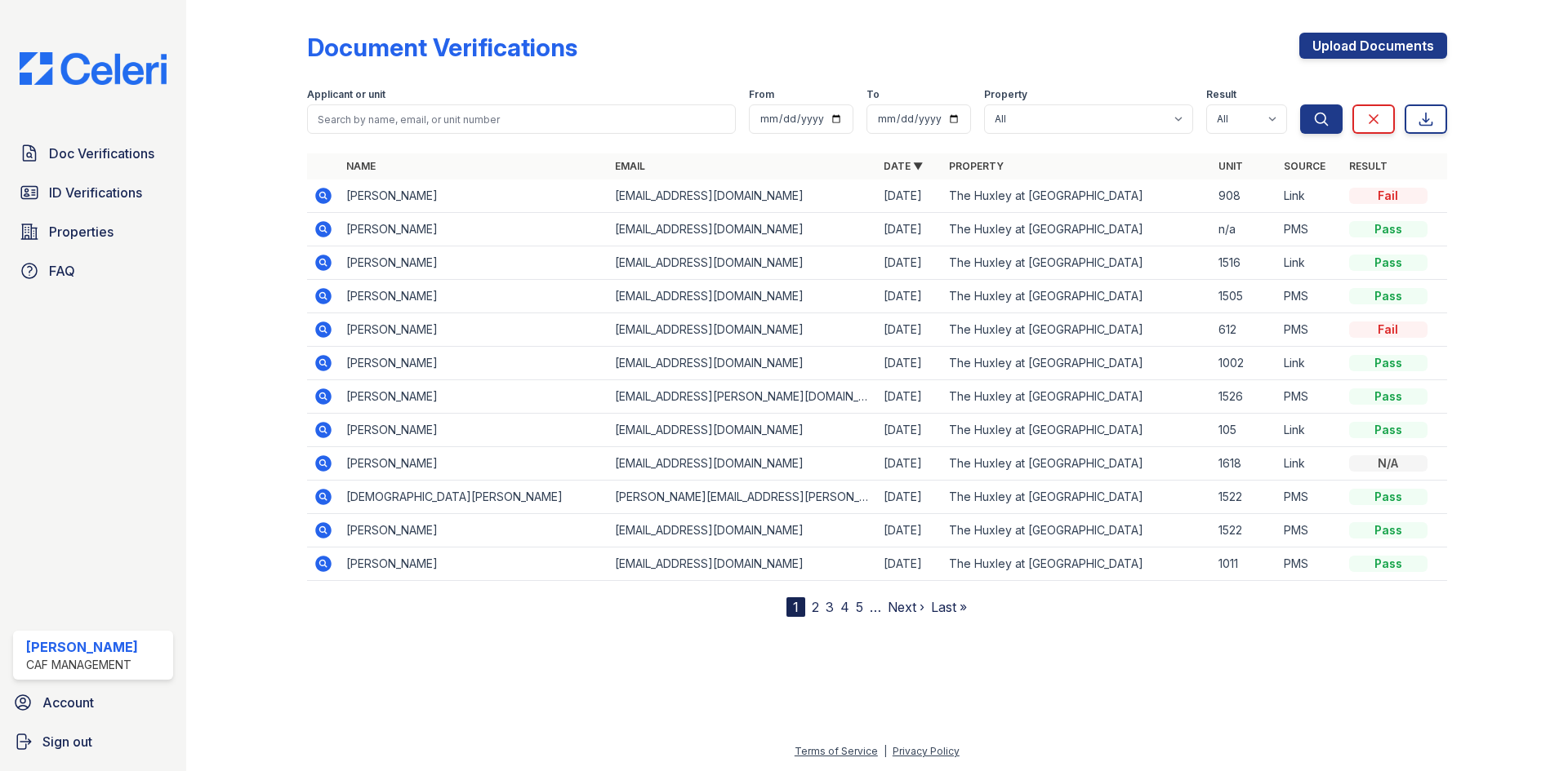
click at [337, 188] on td at bounding box center [324, 196] width 33 height 34
click at [328, 191] on icon at bounding box center [323, 196] width 16 height 16
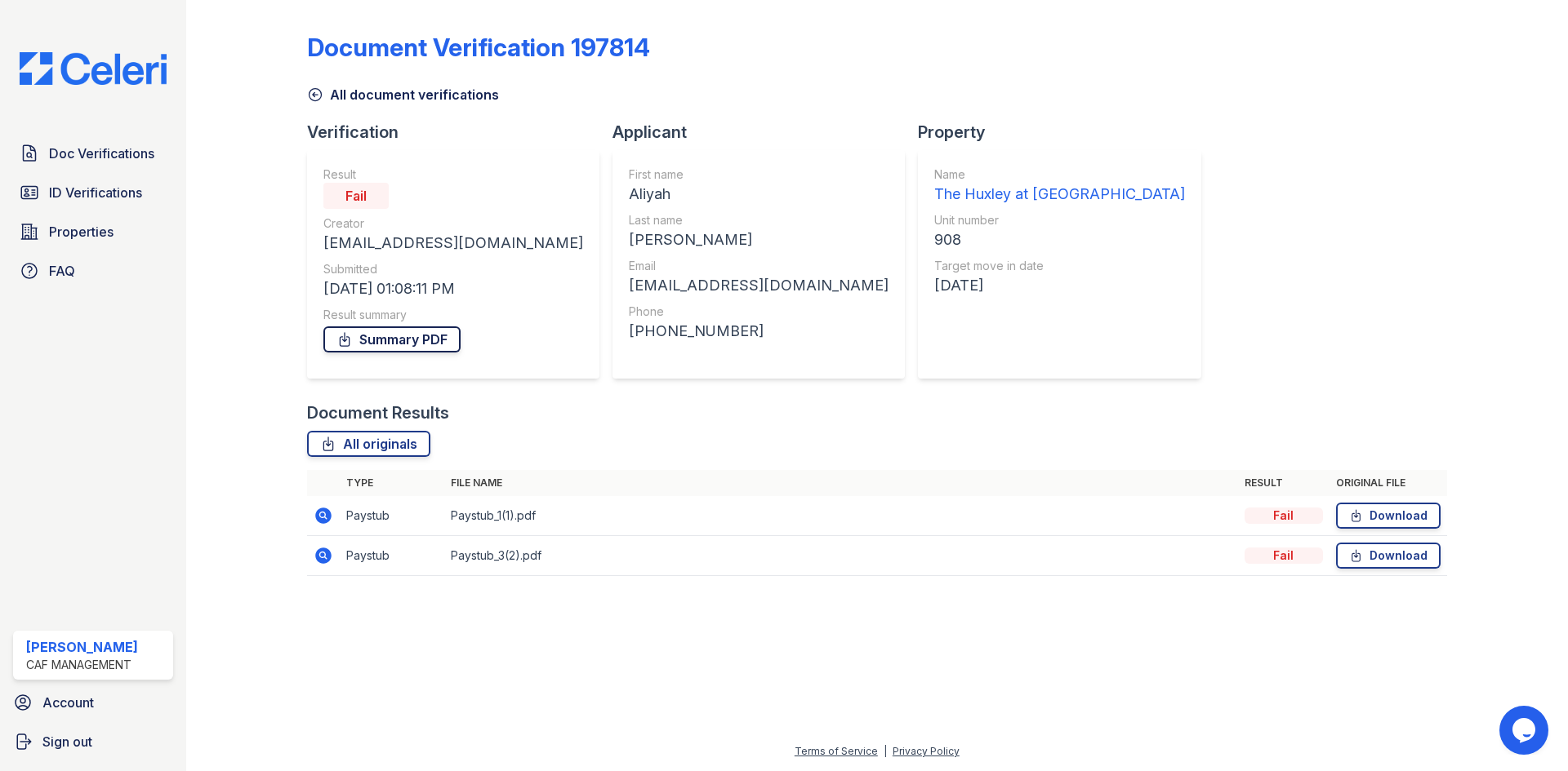
click at [407, 348] on link "Summary PDF" at bounding box center [392, 339] width 137 height 26
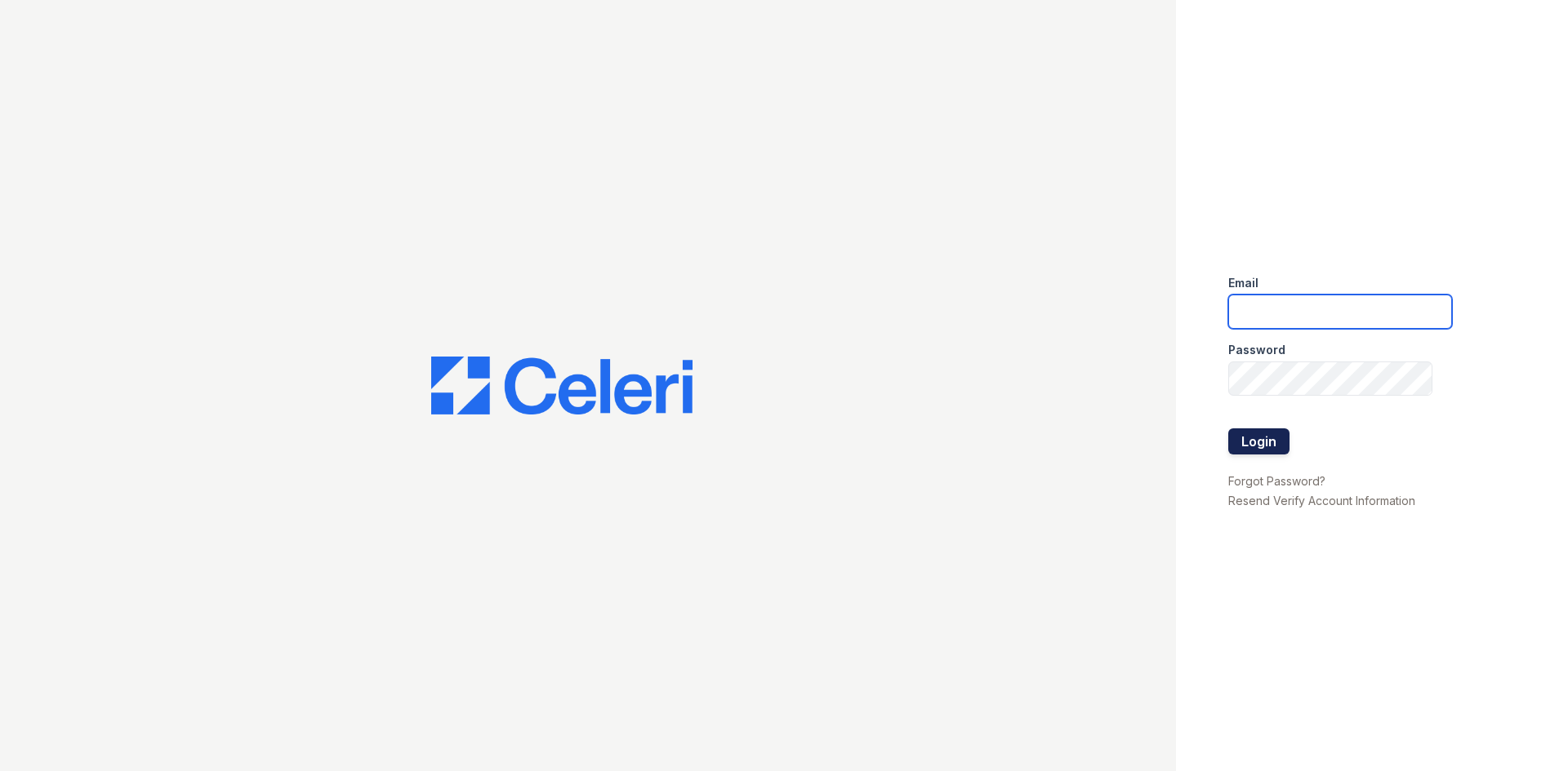
type input "huxley.pm@cafmanagement.com"
click at [1278, 444] on button "Login" at bounding box center [1258, 442] width 61 height 26
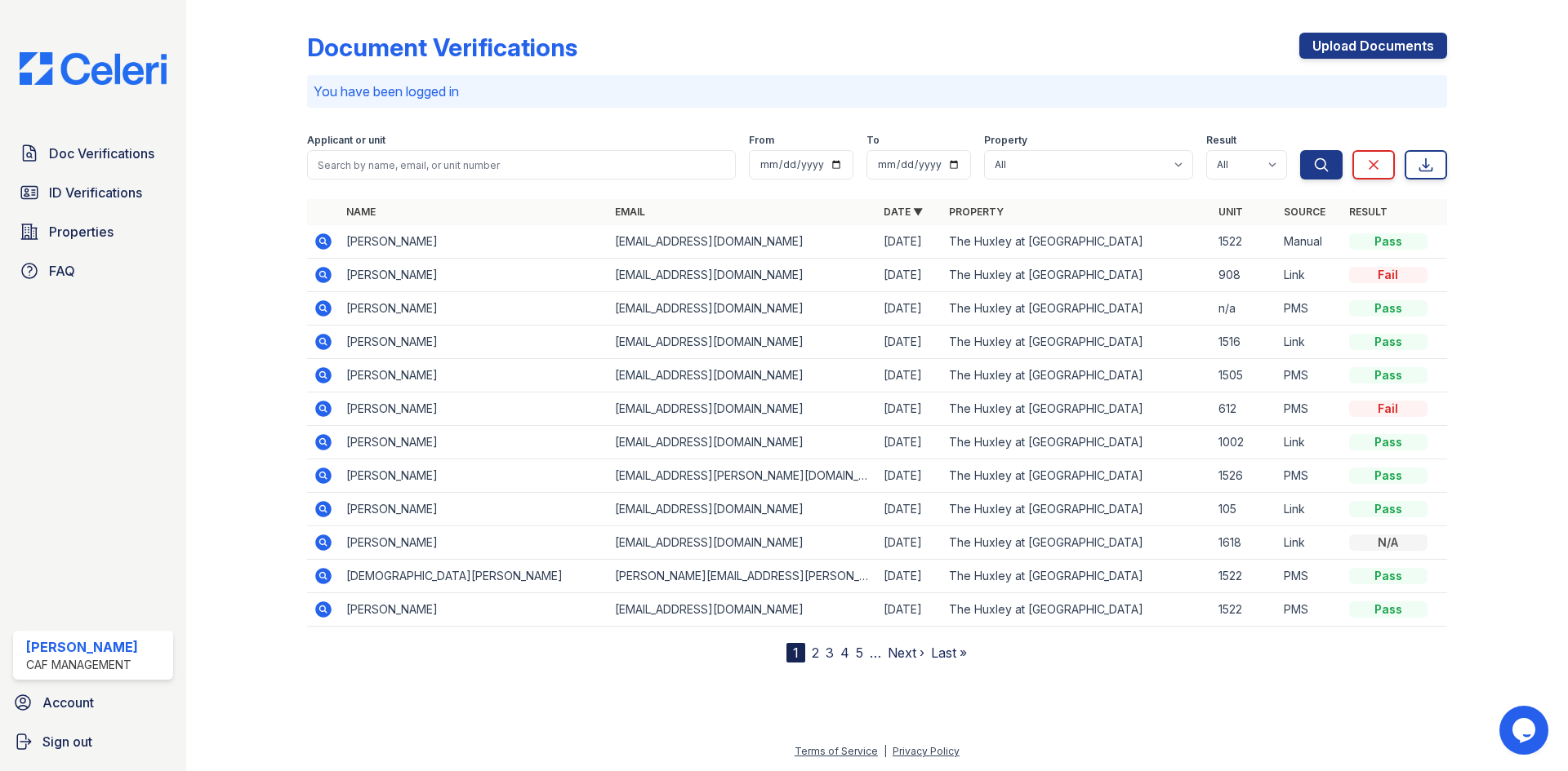
click at [85, 186] on span "ID Verifications" at bounding box center [96, 192] width 93 height 20
